Goal: Task Accomplishment & Management: Complete application form

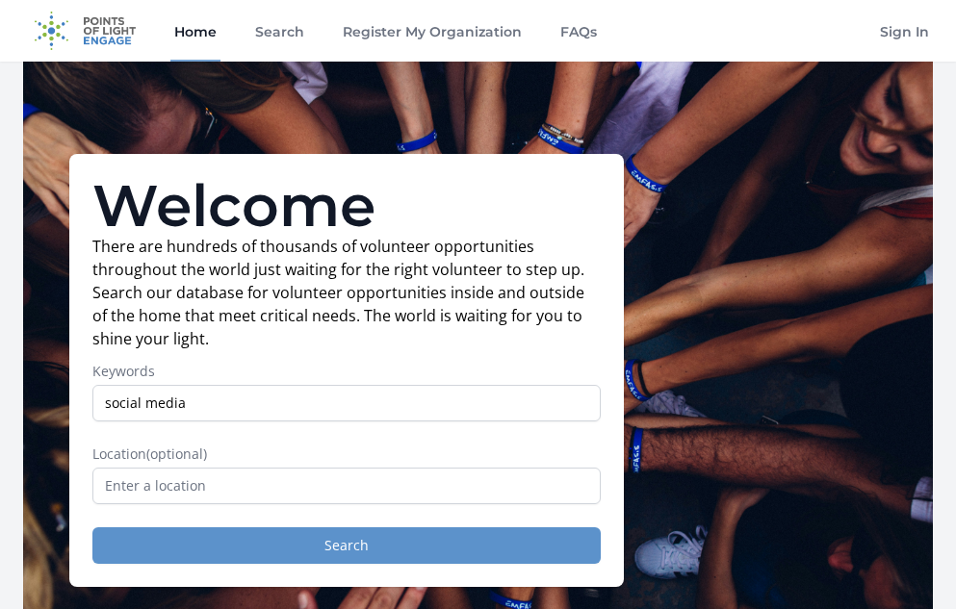
type input "social media"
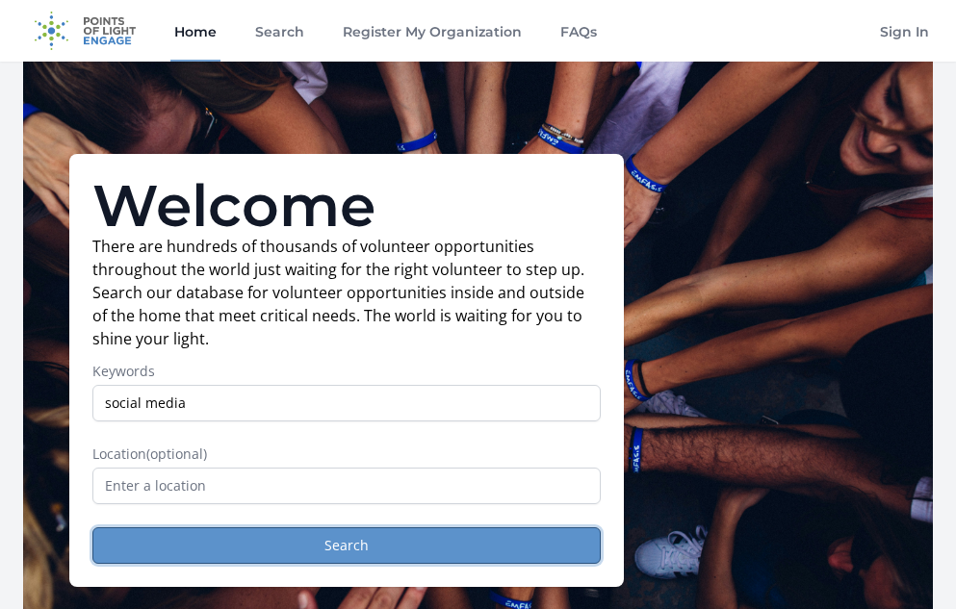
click at [283, 541] on button "Search" at bounding box center [346, 545] width 508 height 37
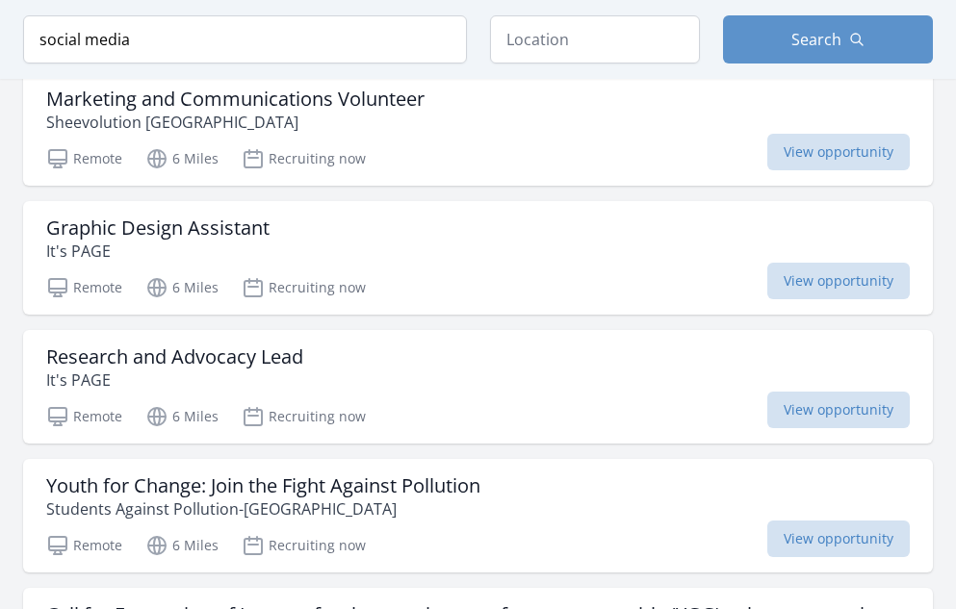
scroll to position [490, 0]
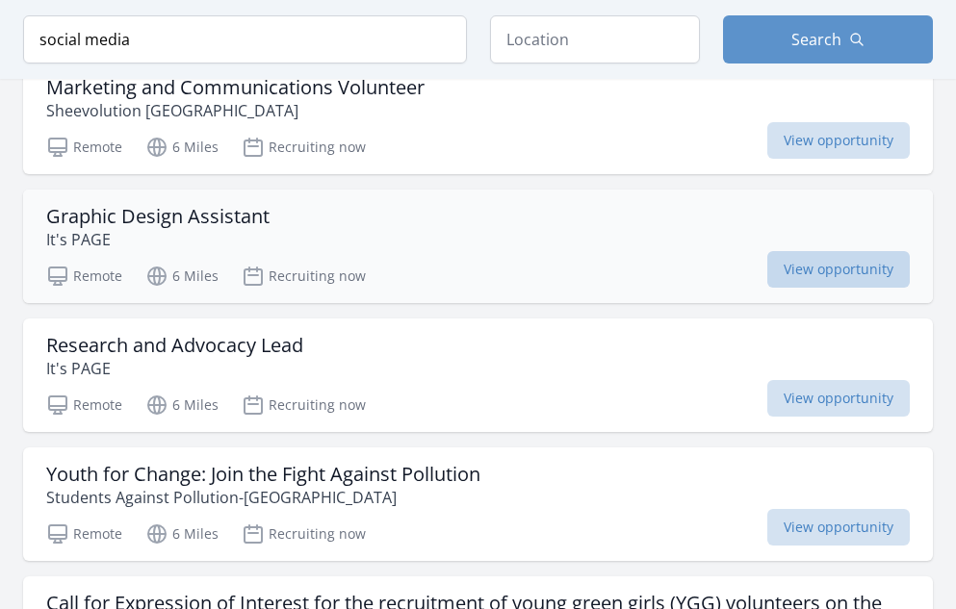
click at [845, 277] on span "View opportunity" at bounding box center [838, 269] width 142 height 37
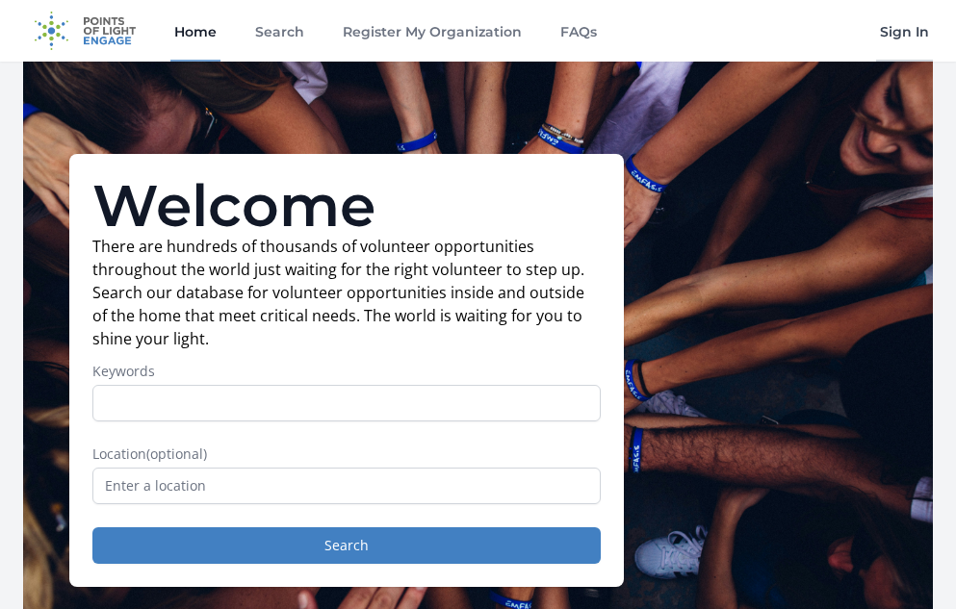
click at [902, 27] on link "Sign In" at bounding box center [904, 31] width 57 height 62
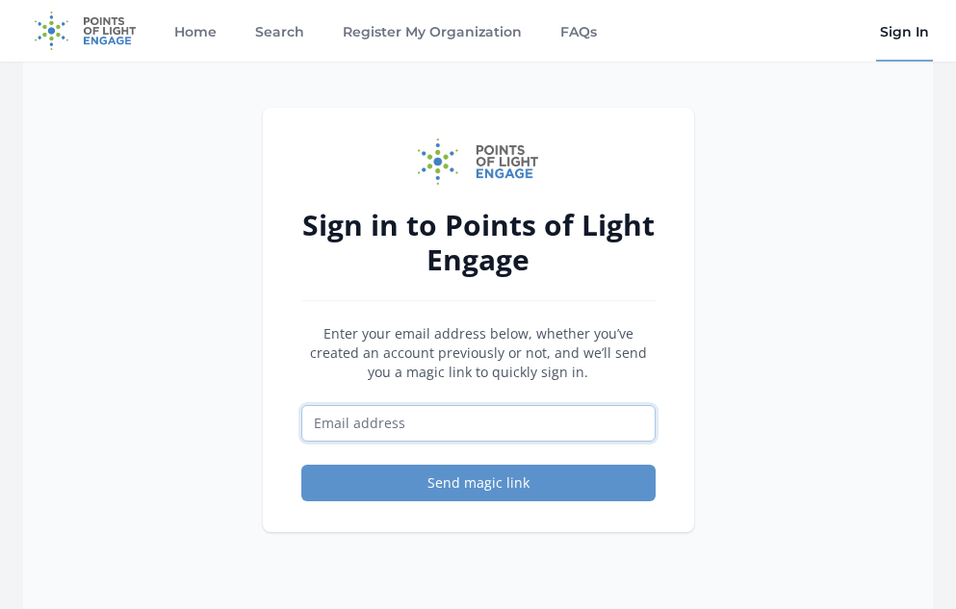
click at [376, 432] on input "Email address" at bounding box center [478, 423] width 354 height 37
type input "nesa.africa@gmail.com"
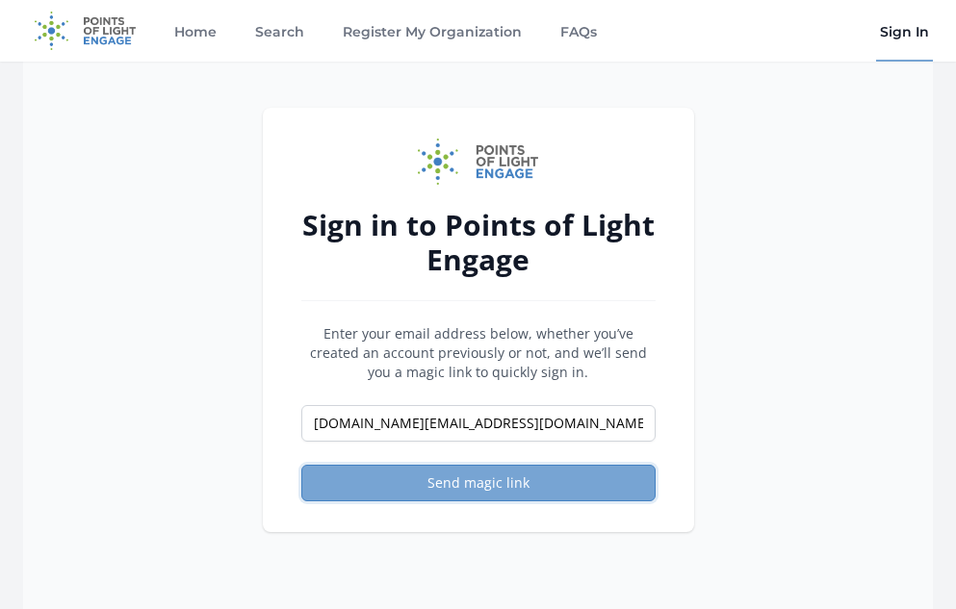
click at [466, 491] on button "Send magic link" at bounding box center [478, 483] width 354 height 37
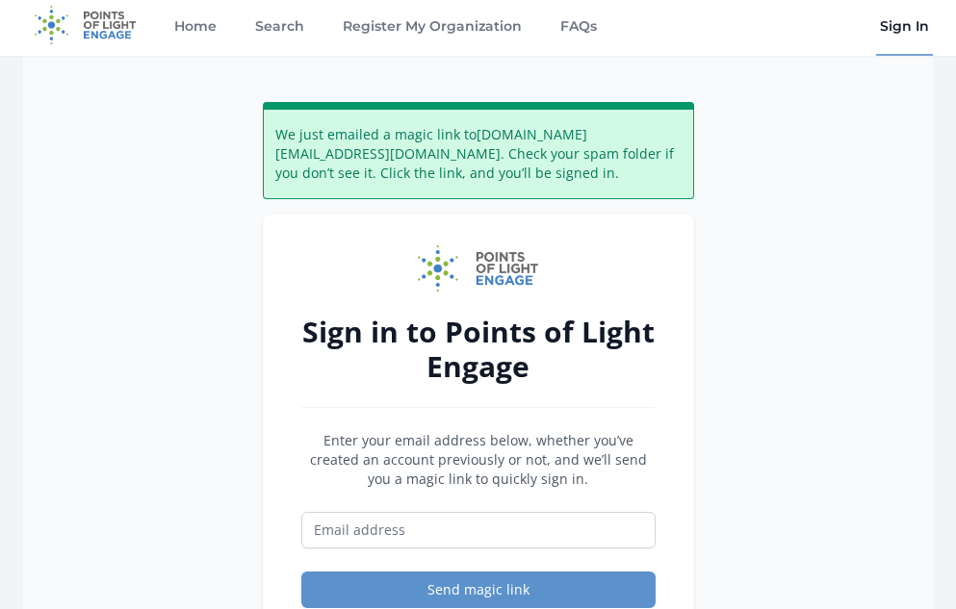
scroll to position [16, 0]
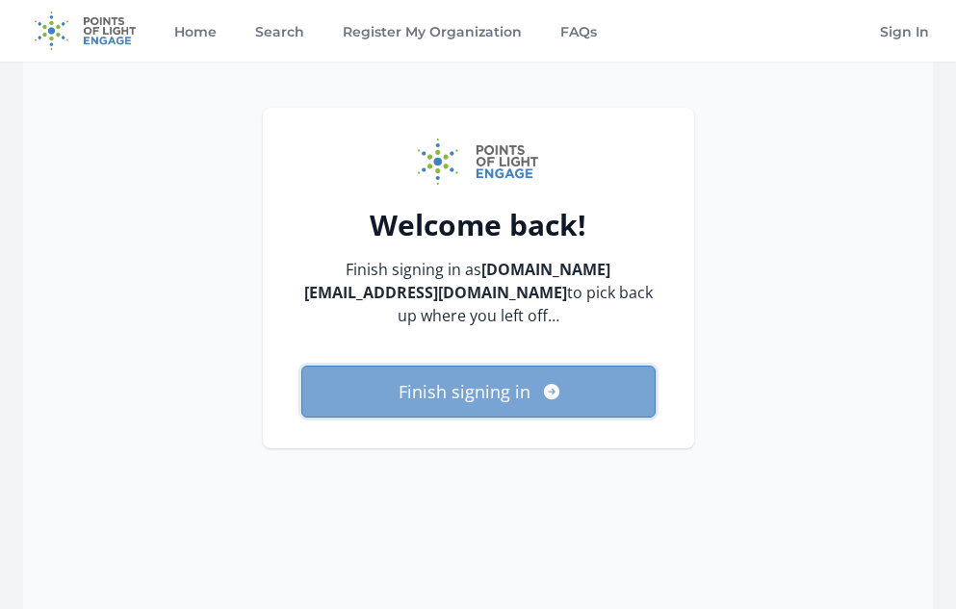
click at [455, 375] on button "Finish signing in" at bounding box center [478, 392] width 354 height 52
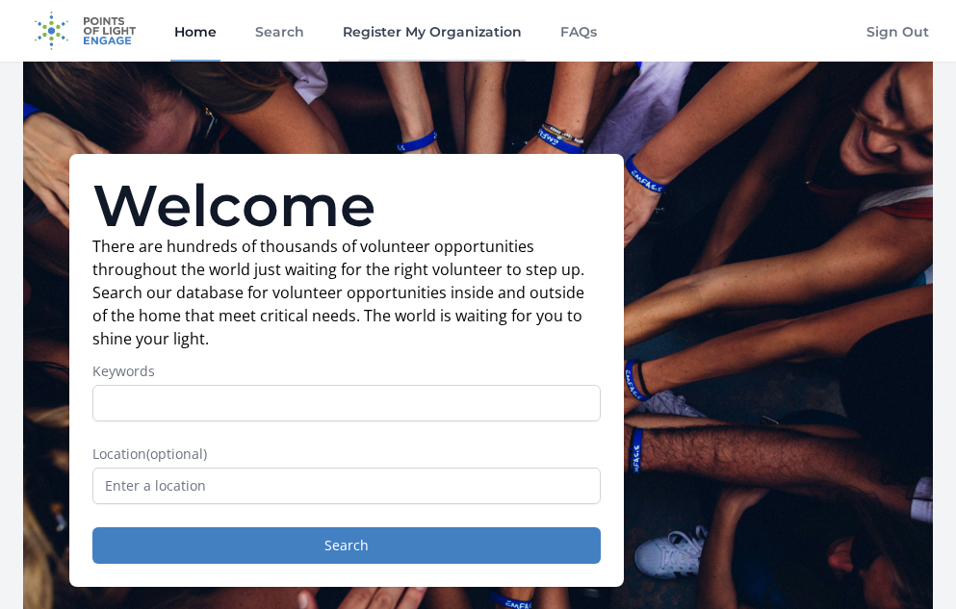
click at [427, 38] on link "Register My Organization" at bounding box center [432, 31] width 187 height 62
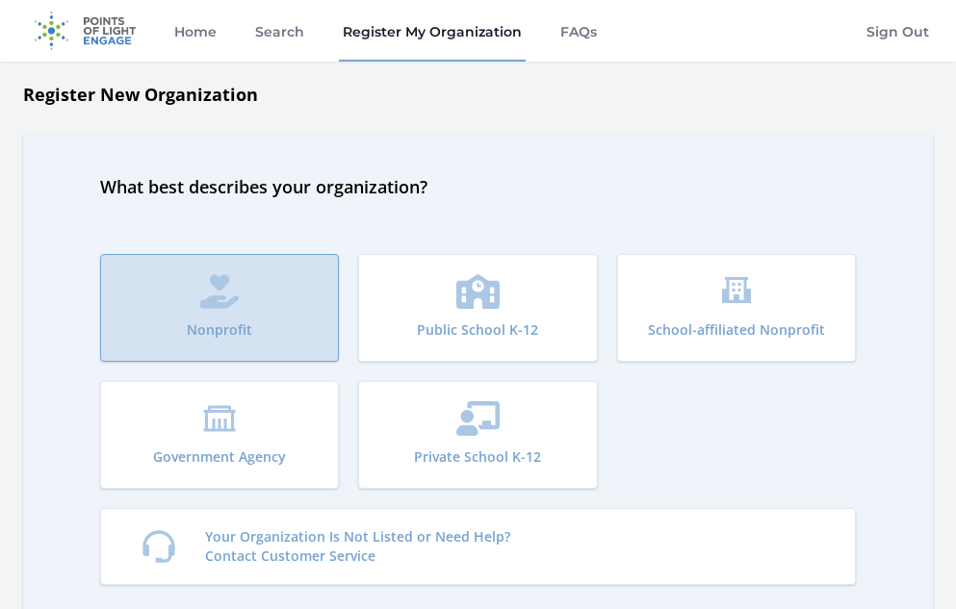
click at [236, 312] on button "Nonprofit" at bounding box center [219, 308] width 239 height 108
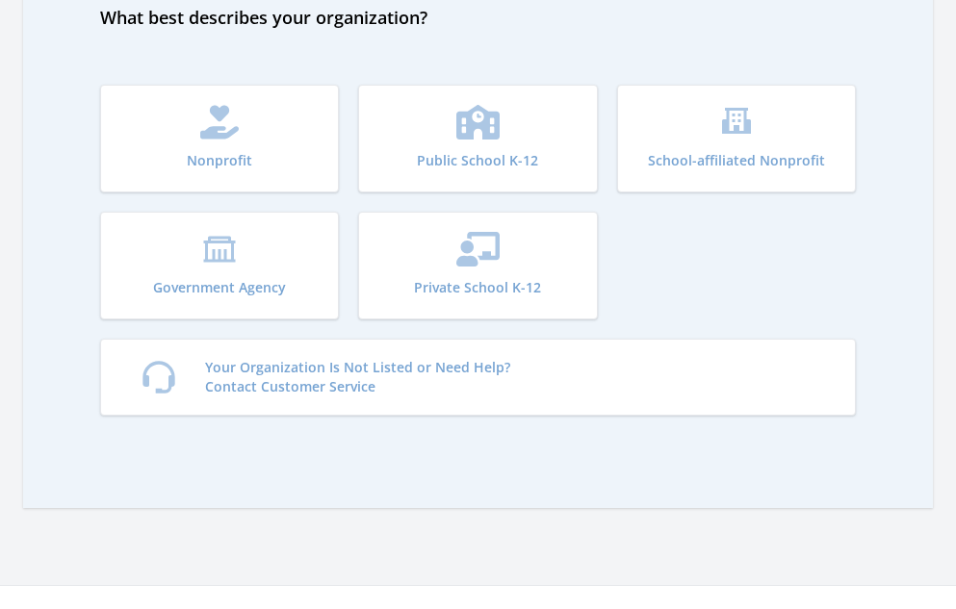
scroll to position [173, 0]
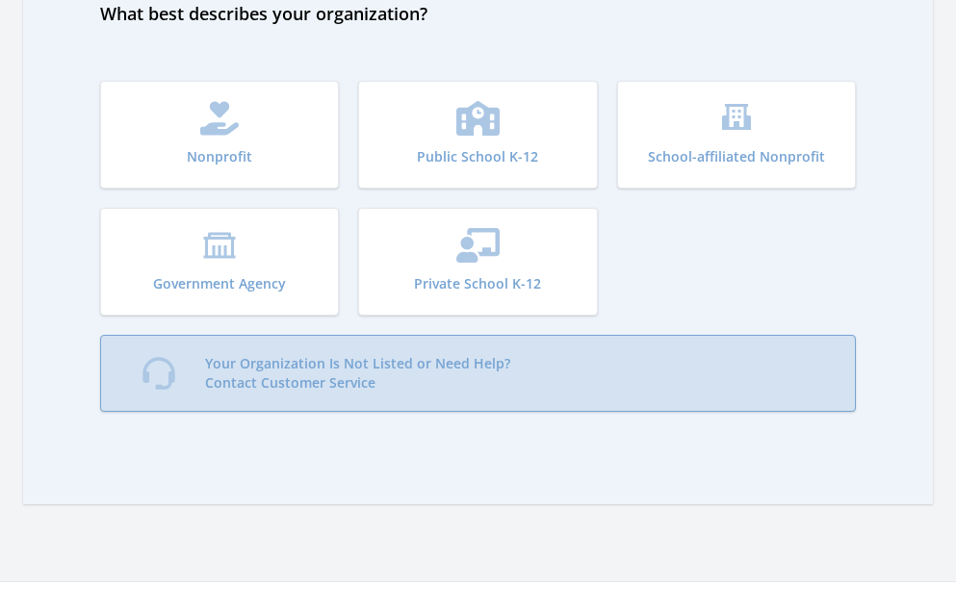
click at [552, 374] on link "Your Organization Is Not Listed or Need Help? Contact Customer Service" at bounding box center [478, 373] width 756 height 77
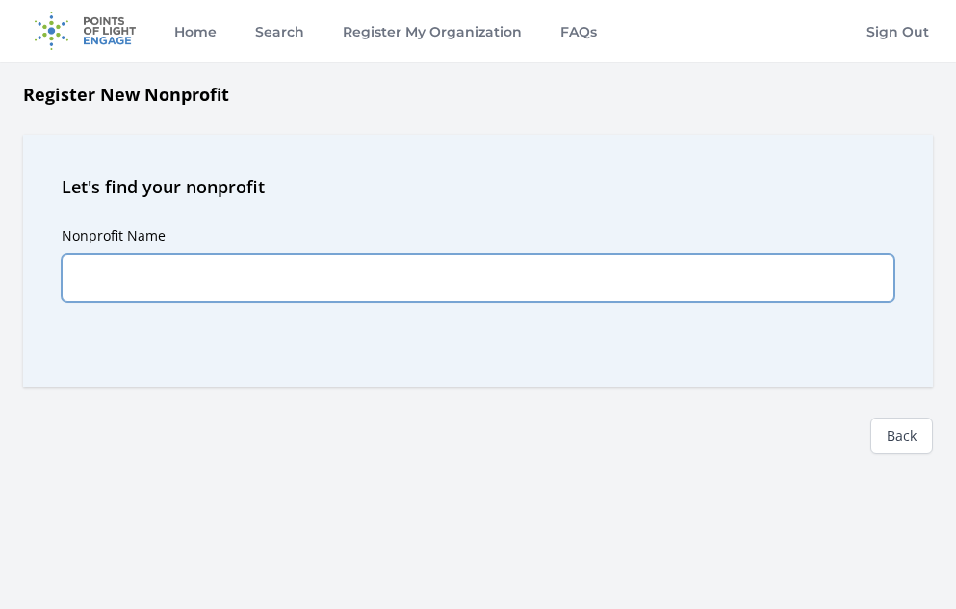
click at [248, 272] on input "Nonprofit Name" at bounding box center [478, 278] width 833 height 48
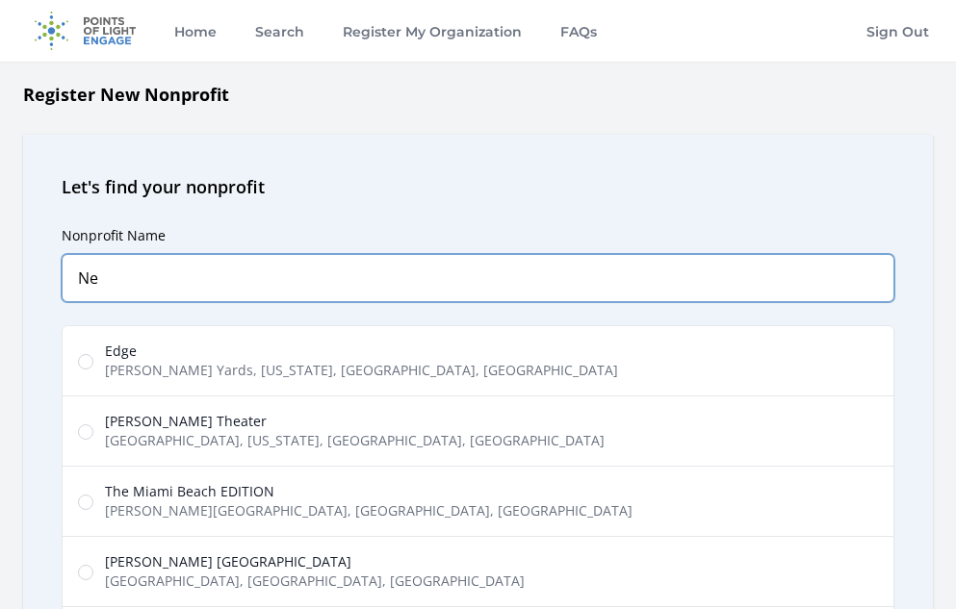
type input "N"
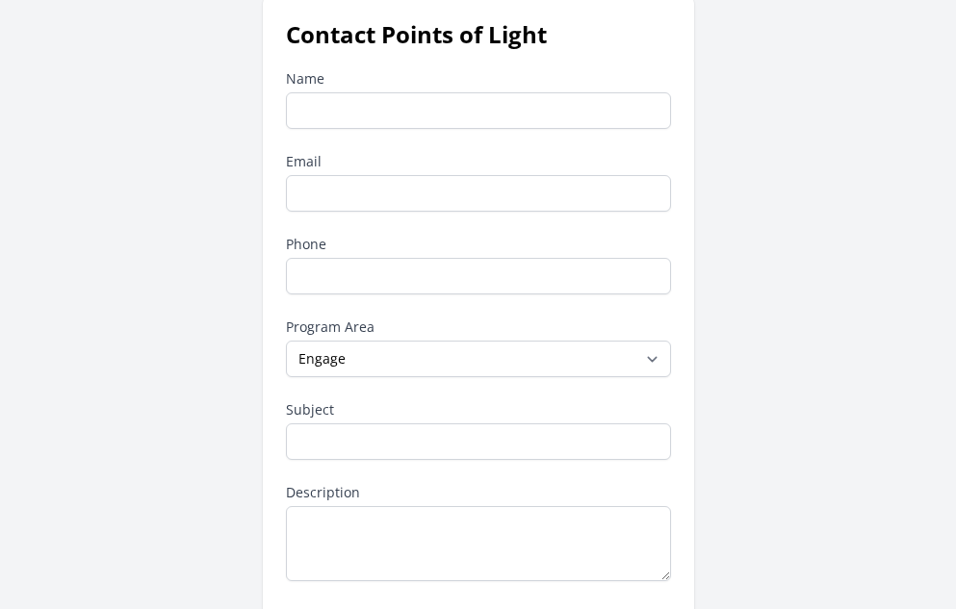
scroll to position [90, 0]
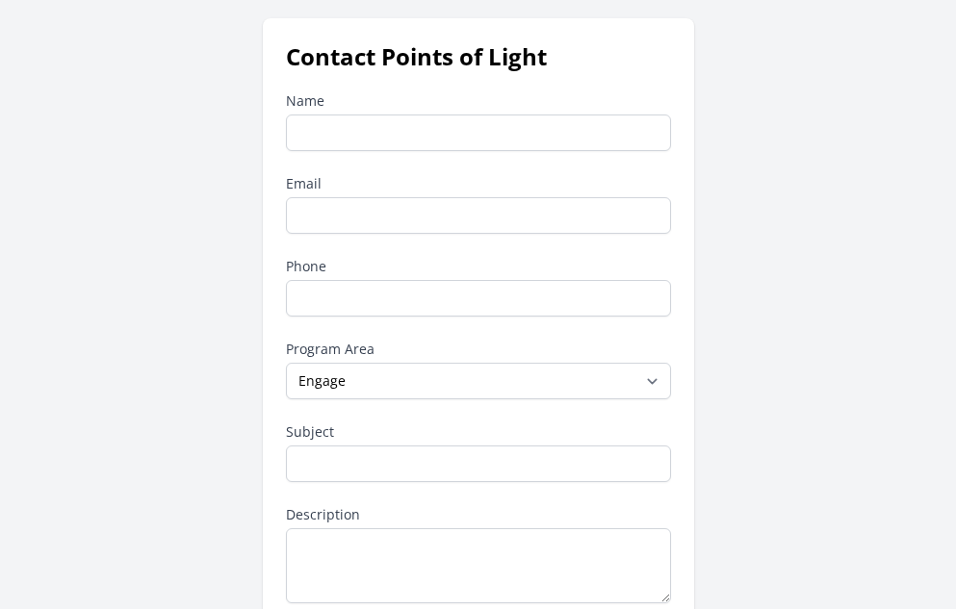
drag, startPoint x: 961, startPoint y: 221, endPoint x: 967, endPoint y: 261, distance: 40.0
click at [955, 261] on html "Home Search Register My Organization FAQs Sign Out" at bounding box center [478, 563] width 956 height 1306
click at [585, 375] on select "--None-- Daily Point of Light Award Disney Family Volunteer Rewards Global Netw…" at bounding box center [478, 381] width 385 height 37
click at [459, 442] on div "Subject" at bounding box center [478, 453] width 385 height 60
click at [422, 138] on input "Name" at bounding box center [478, 133] width 385 height 37
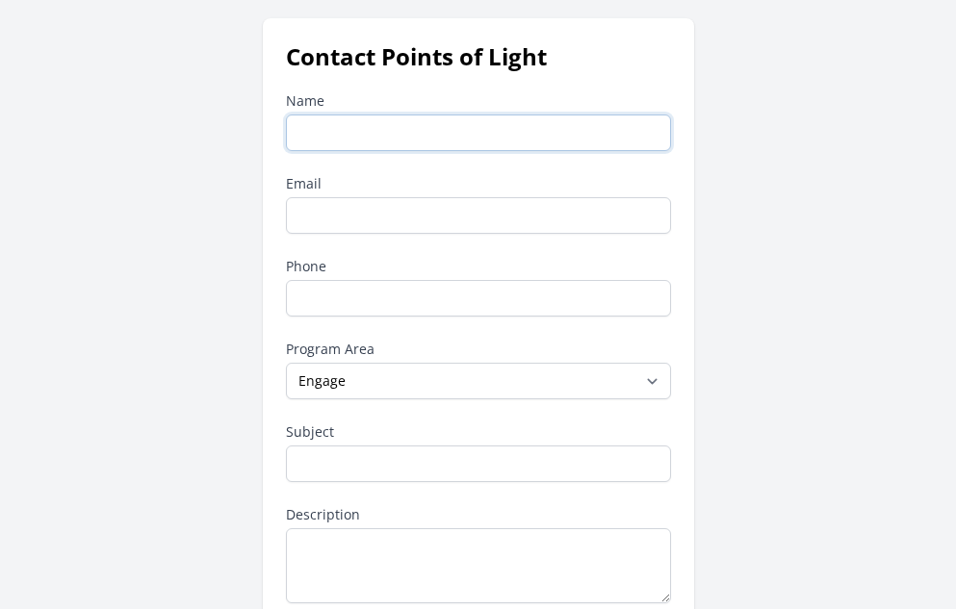
type input "New Education Standard Award Africa"
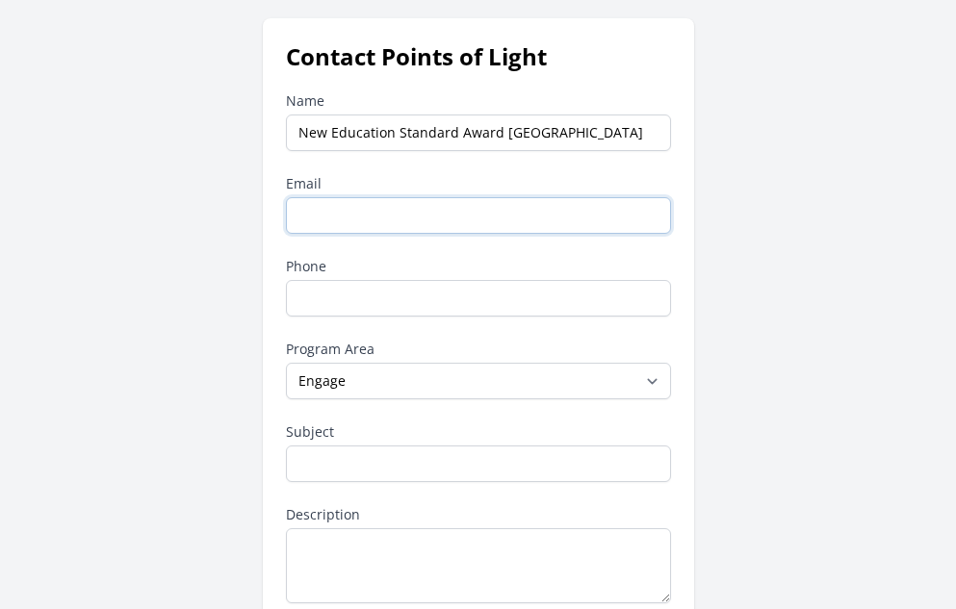
click at [419, 216] on input "Email" at bounding box center [478, 215] width 385 height 37
type input "nesa.africa@gmail.com"
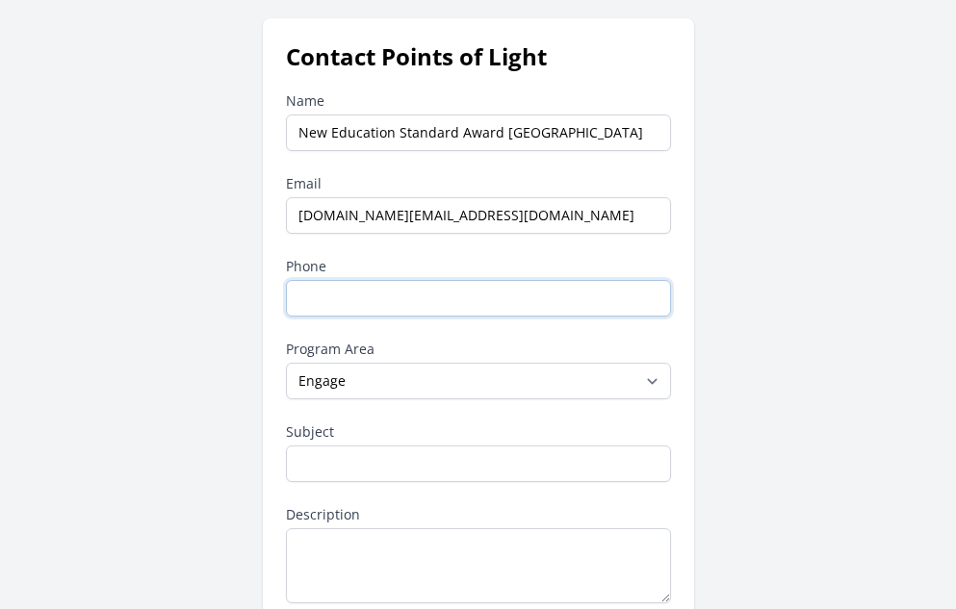
click at [411, 302] on input "Phone" at bounding box center [478, 298] width 385 height 37
type input "+234 409 375 734"
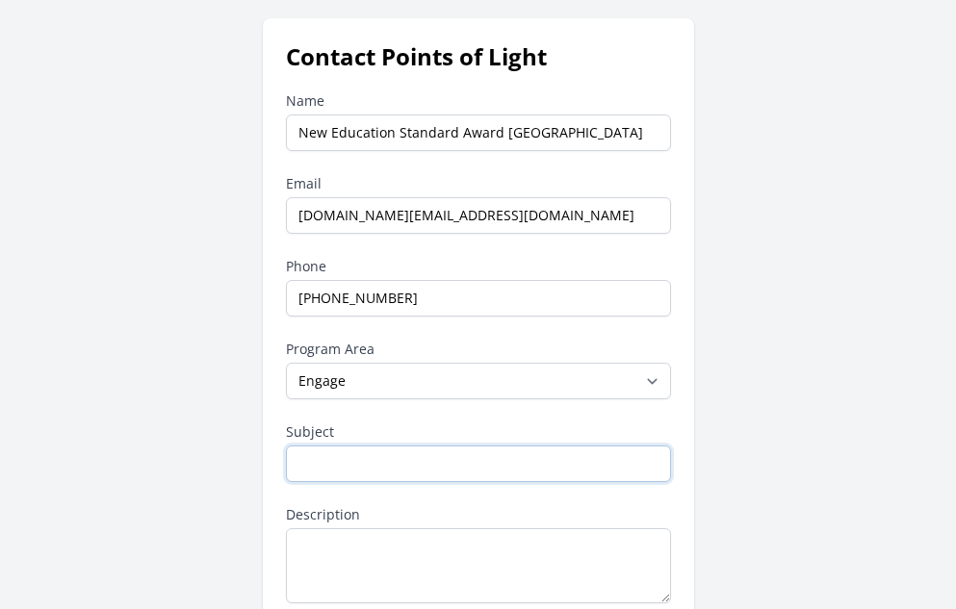
click at [360, 467] on input "Subject" at bounding box center [478, 464] width 385 height 37
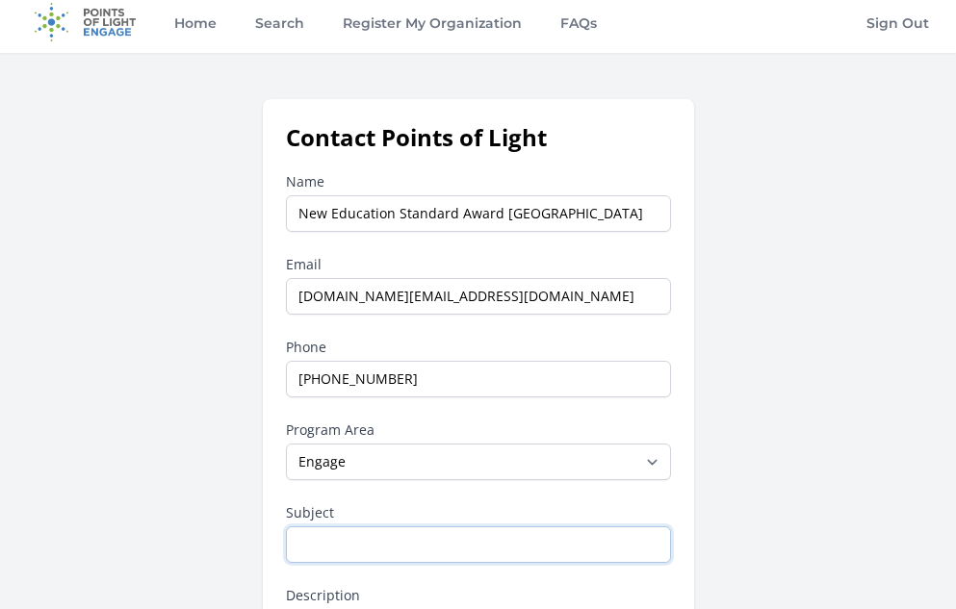
scroll to position [0, 0]
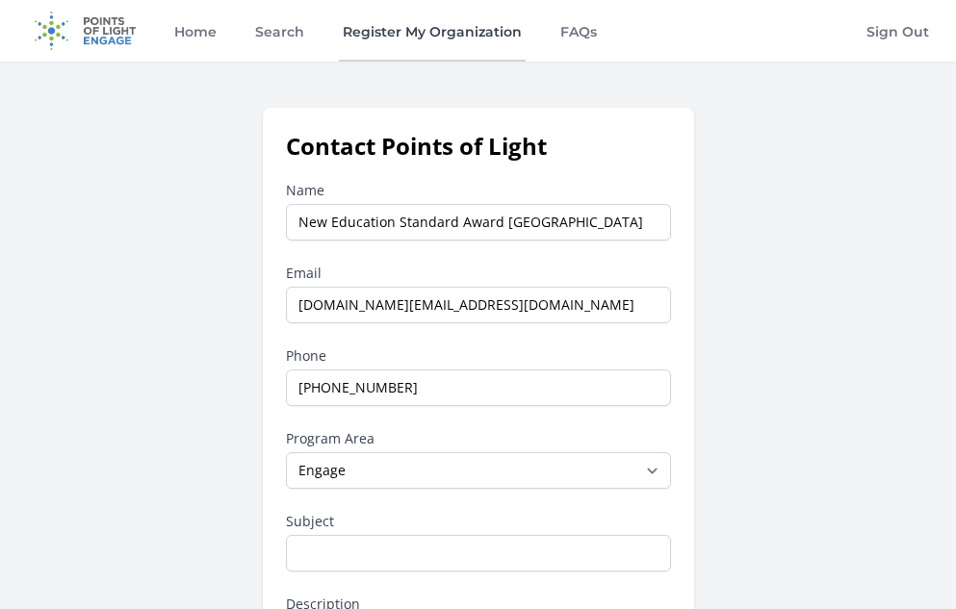
click at [466, 25] on link "Register My Organization" at bounding box center [432, 31] width 187 height 62
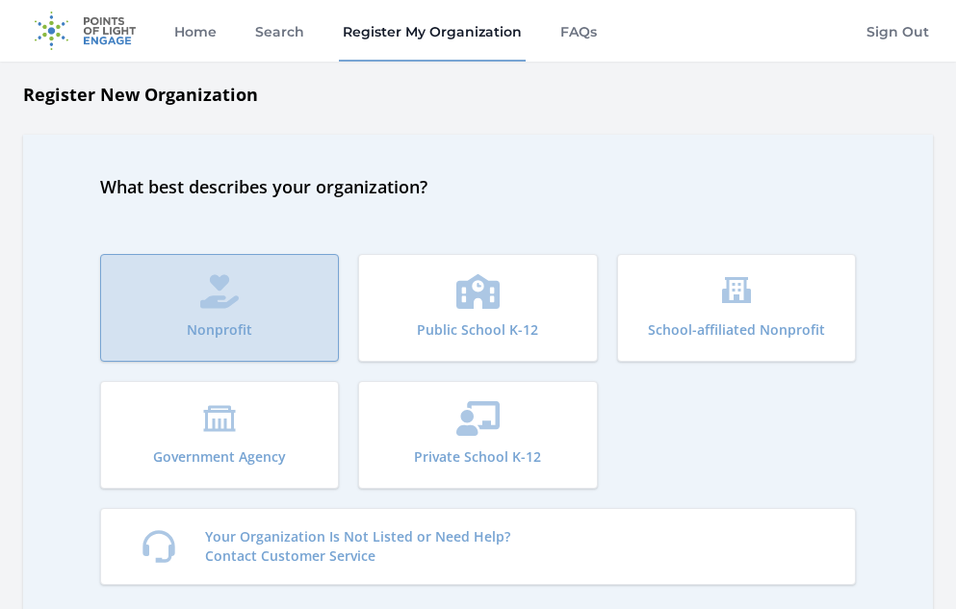
click at [196, 324] on p "Nonprofit" at bounding box center [219, 330] width 65 height 19
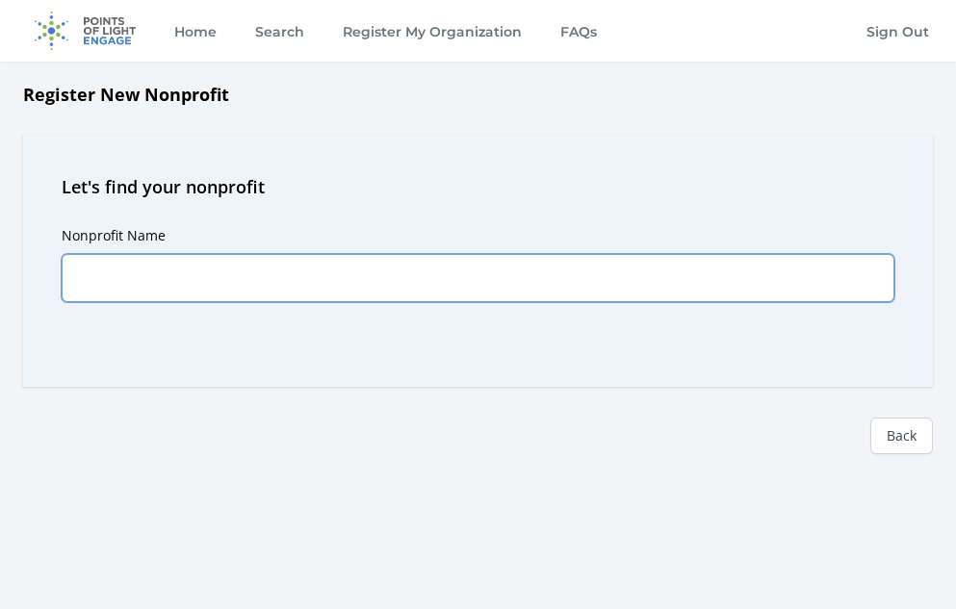
click at [447, 285] on input "Nonprofit Name" at bounding box center [478, 278] width 833 height 48
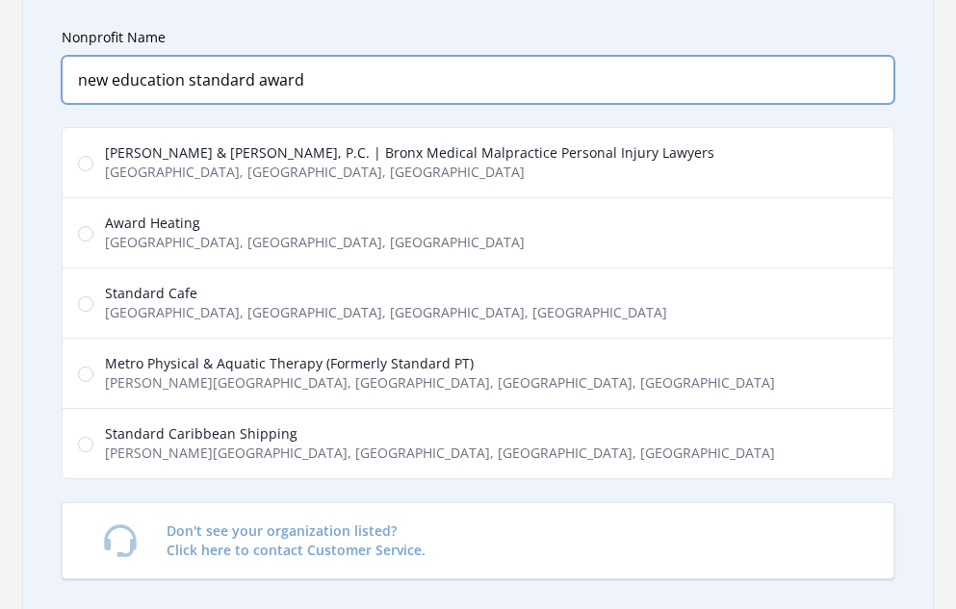
scroll to position [171, 0]
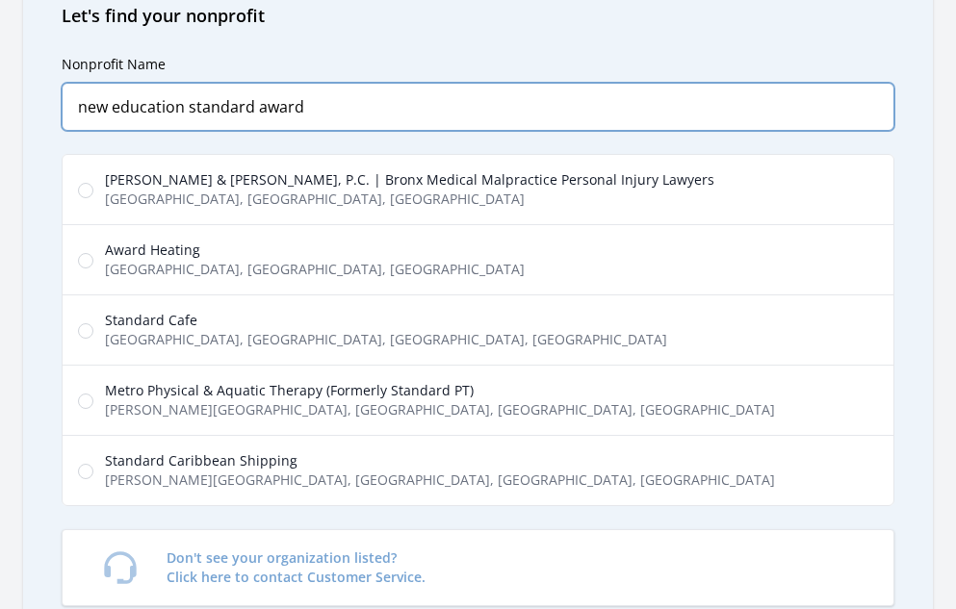
type input "new education standard award"
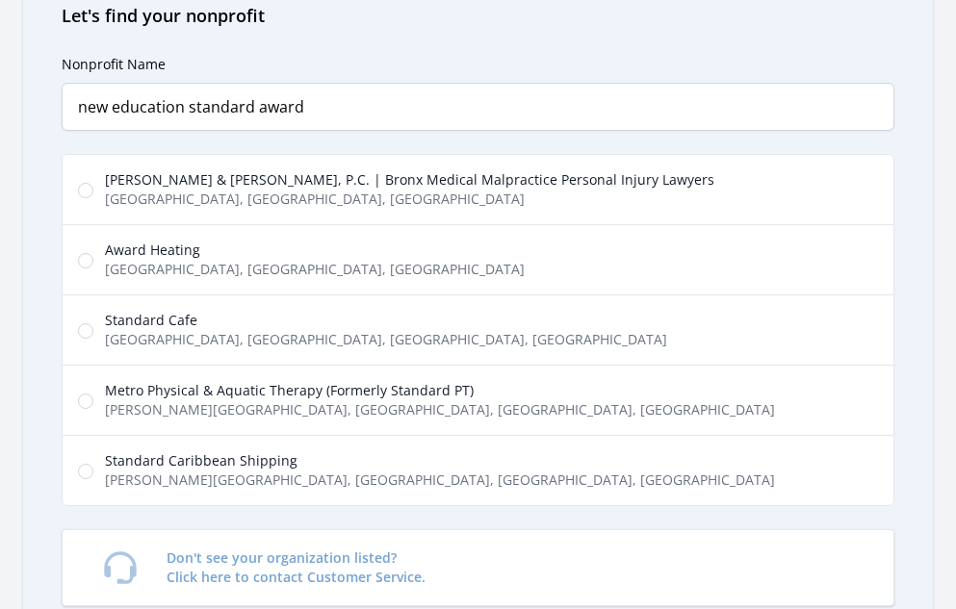
drag, startPoint x: 955, startPoint y: 192, endPoint x: 494, endPoint y: 211, distance: 461.5
click at [494, 211] on label "[PERSON_NAME] & [PERSON_NAME], P.C. | Bronx Medical Malpractice Personal Injury…" at bounding box center [478, 189] width 833 height 71
click at [93, 198] on input "[PERSON_NAME] & [PERSON_NAME], P.C. | Bronx Medical Malpractice Personal Injury…" at bounding box center [85, 190] width 15 height 15
radio input "true"
